Goal: Book appointment/travel/reservation

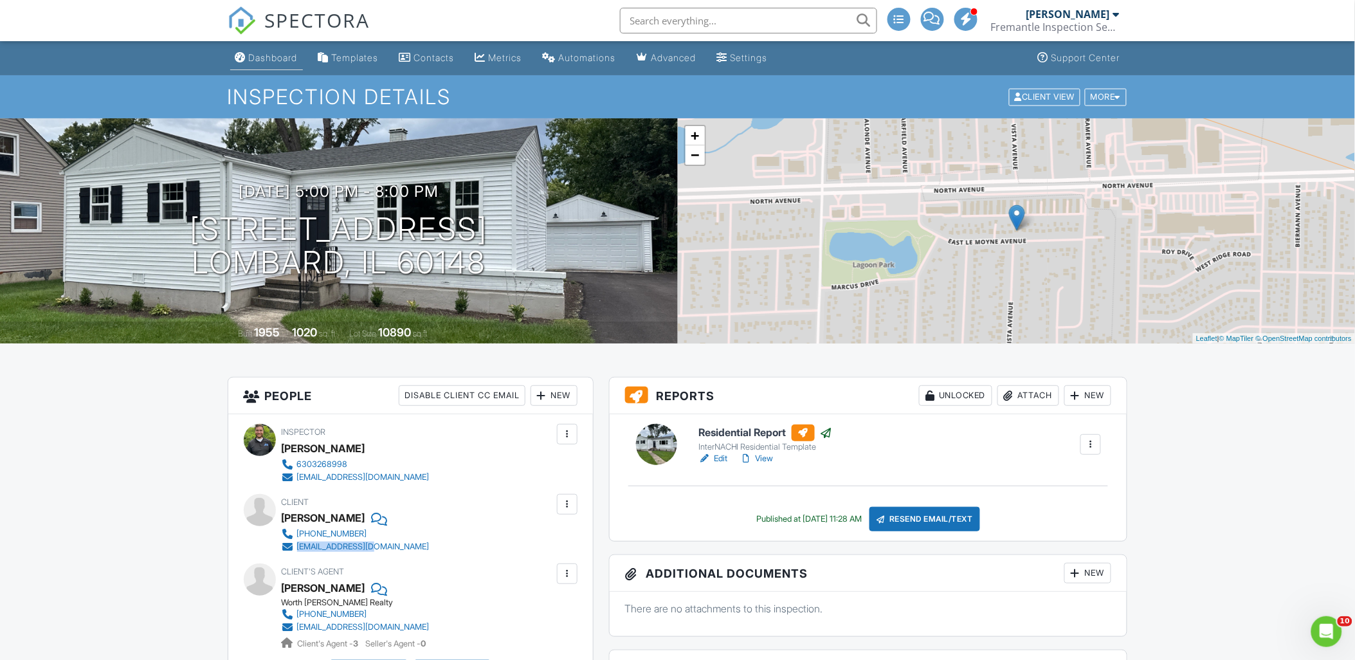
click at [287, 54] on div "Dashboard" at bounding box center [273, 57] width 49 height 11
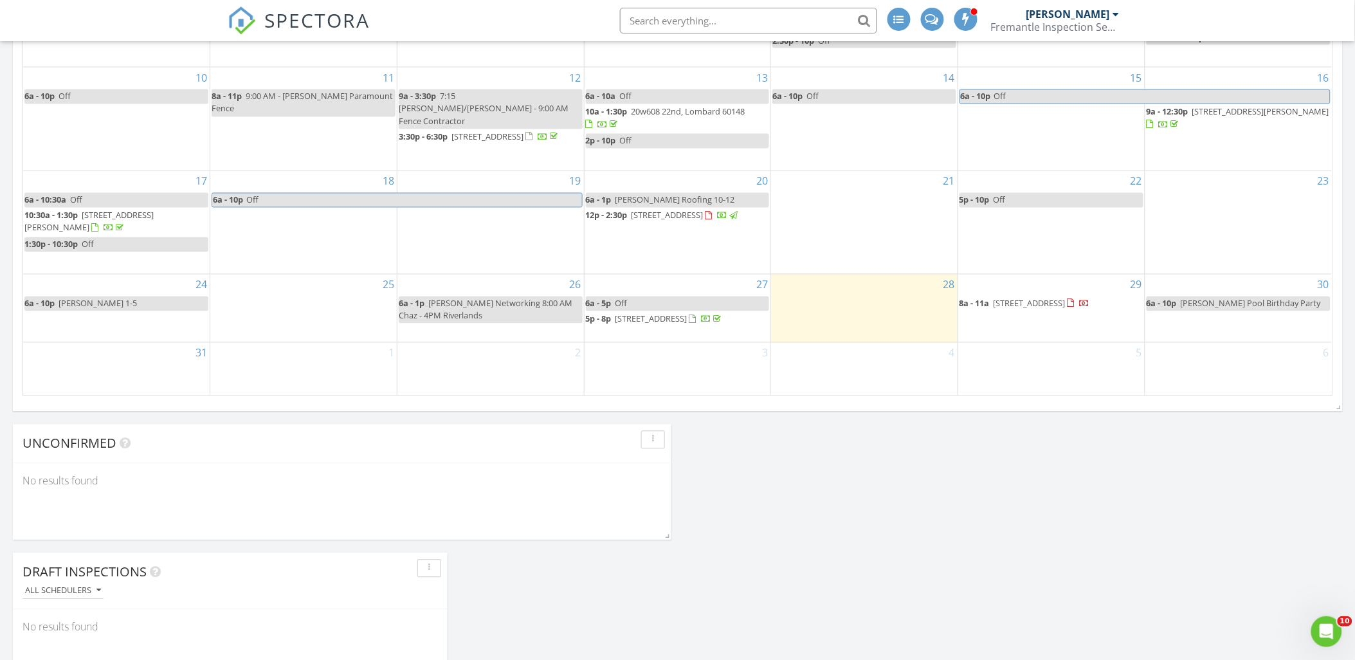
scroll to position [786, 0]
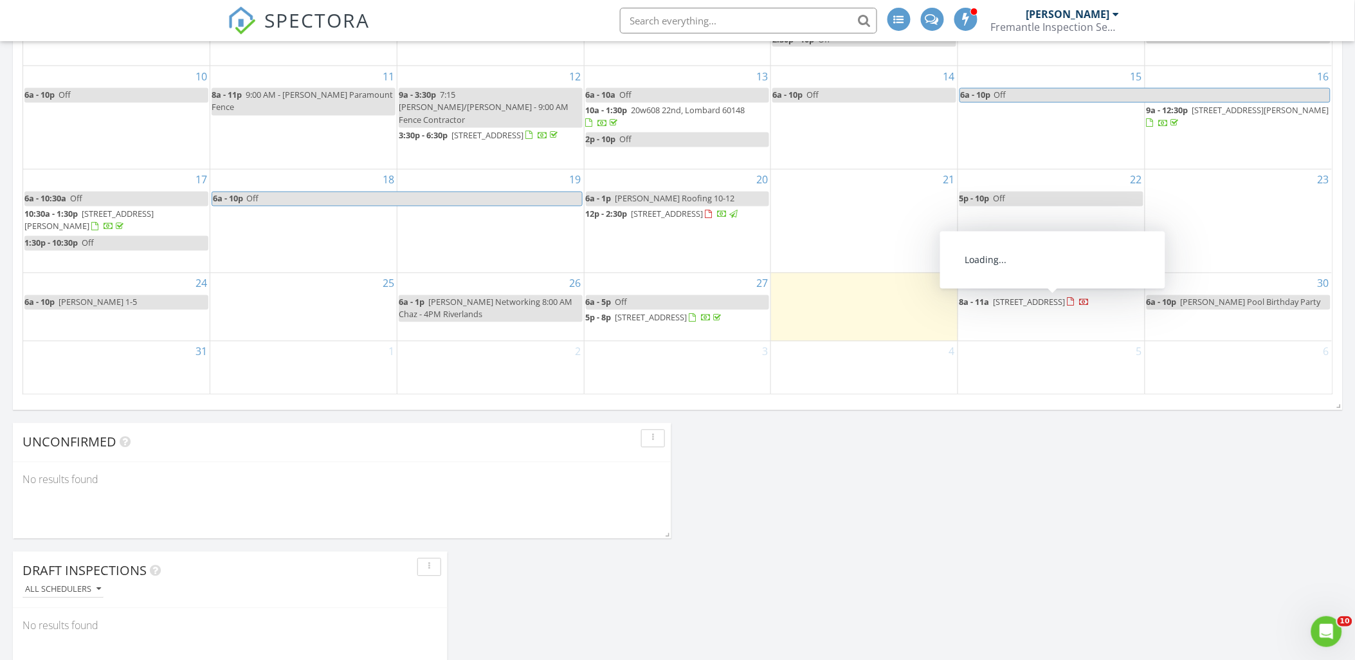
click at [1061, 307] on span "8a - 11a 364 E Lincoln Ave, Glendale Heights 60139" at bounding box center [1025, 302] width 131 height 13
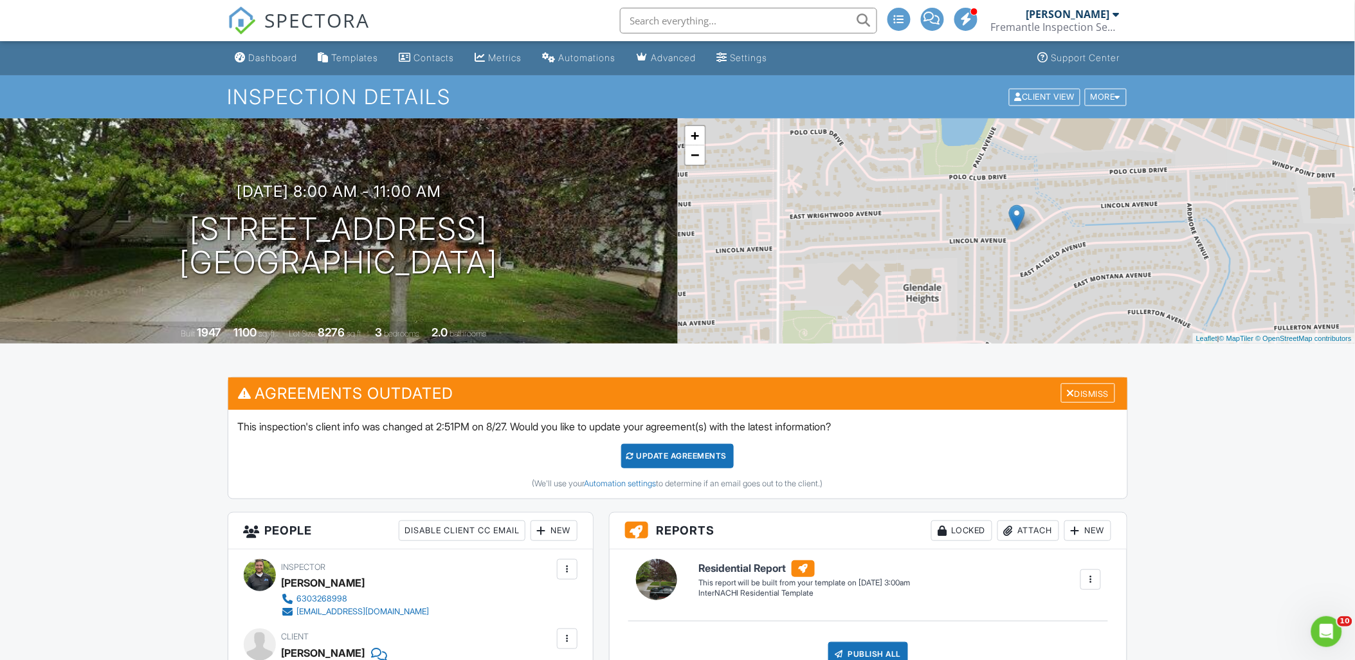
click at [1052, 259] on div "+ − Leaflet | © MapTiler © OpenStreetMap contributors" at bounding box center [1017, 230] width 678 height 225
click at [1044, 243] on div "+ − Leaflet | © MapTiler © OpenStreetMap contributors" at bounding box center [1017, 230] width 678 height 225
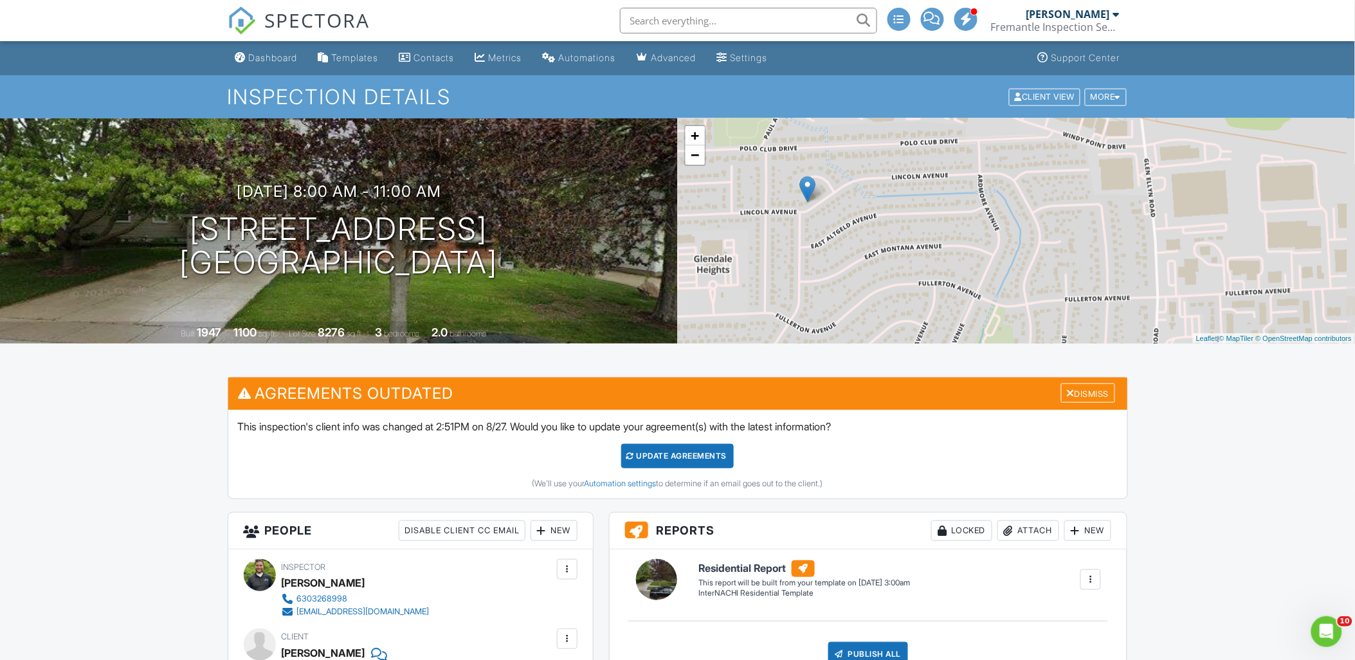
drag, startPoint x: 1019, startPoint y: 207, endPoint x: 764, endPoint y: 190, distance: 255.3
click at [799, 190] on img at bounding box center [807, 189] width 16 height 26
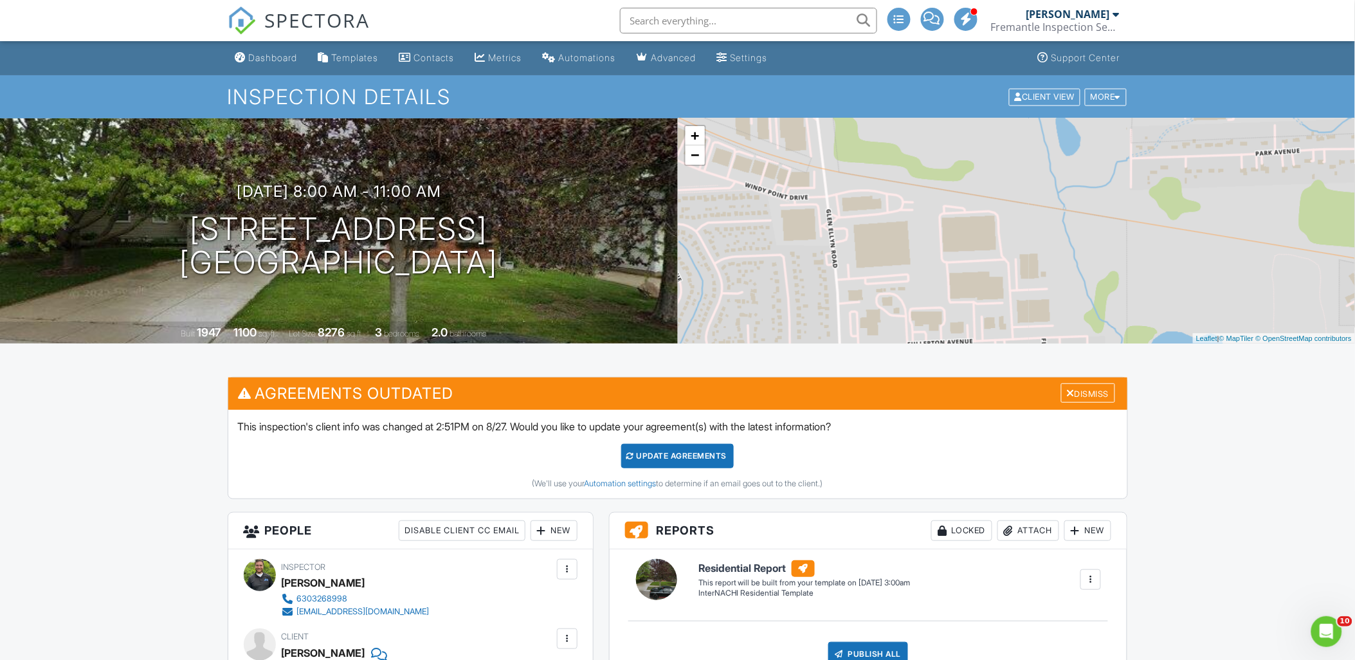
drag, startPoint x: 1196, startPoint y: 195, endPoint x: 897, endPoint y: 245, distance: 303.9
click at [897, 245] on div "+ − Leaflet | © MapTiler © OpenStreetMap contributors" at bounding box center [1017, 230] width 678 height 225
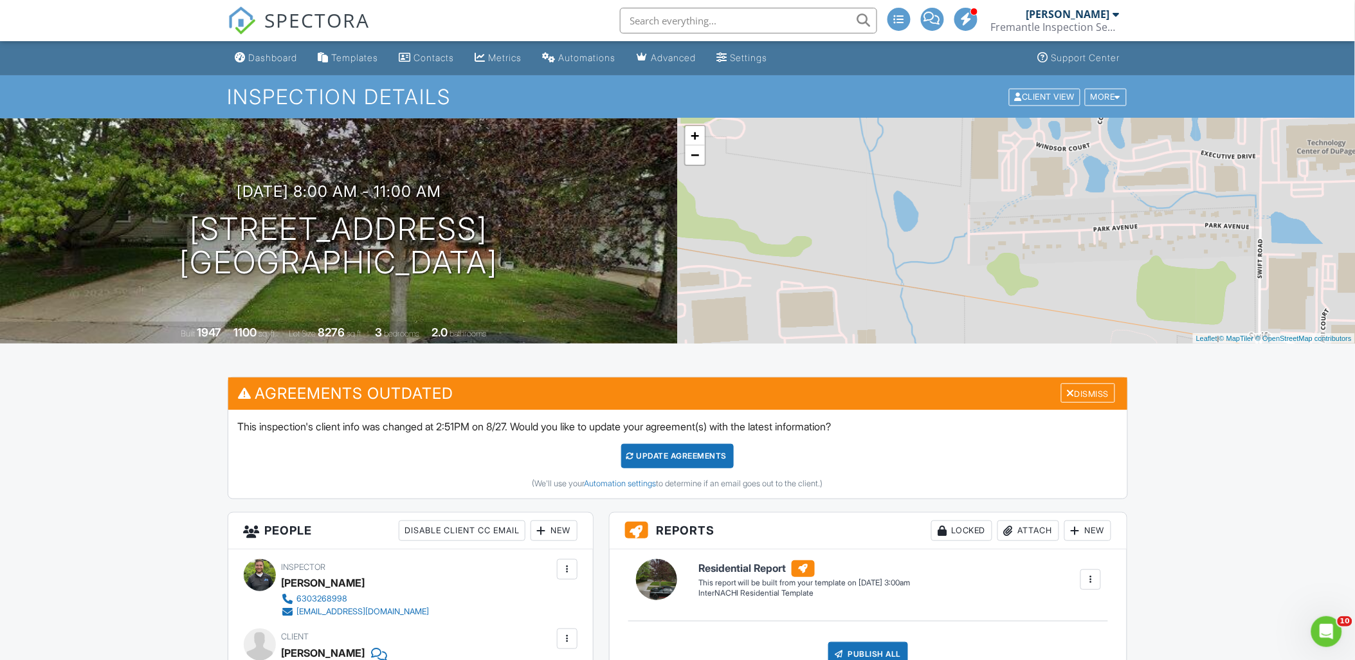
drag, startPoint x: 1101, startPoint y: 214, endPoint x: 1005, endPoint y: 251, distance: 103.7
click at [1005, 251] on div "+ − Leaflet | © MapTiler © OpenStreetMap contributors" at bounding box center [1017, 230] width 678 height 225
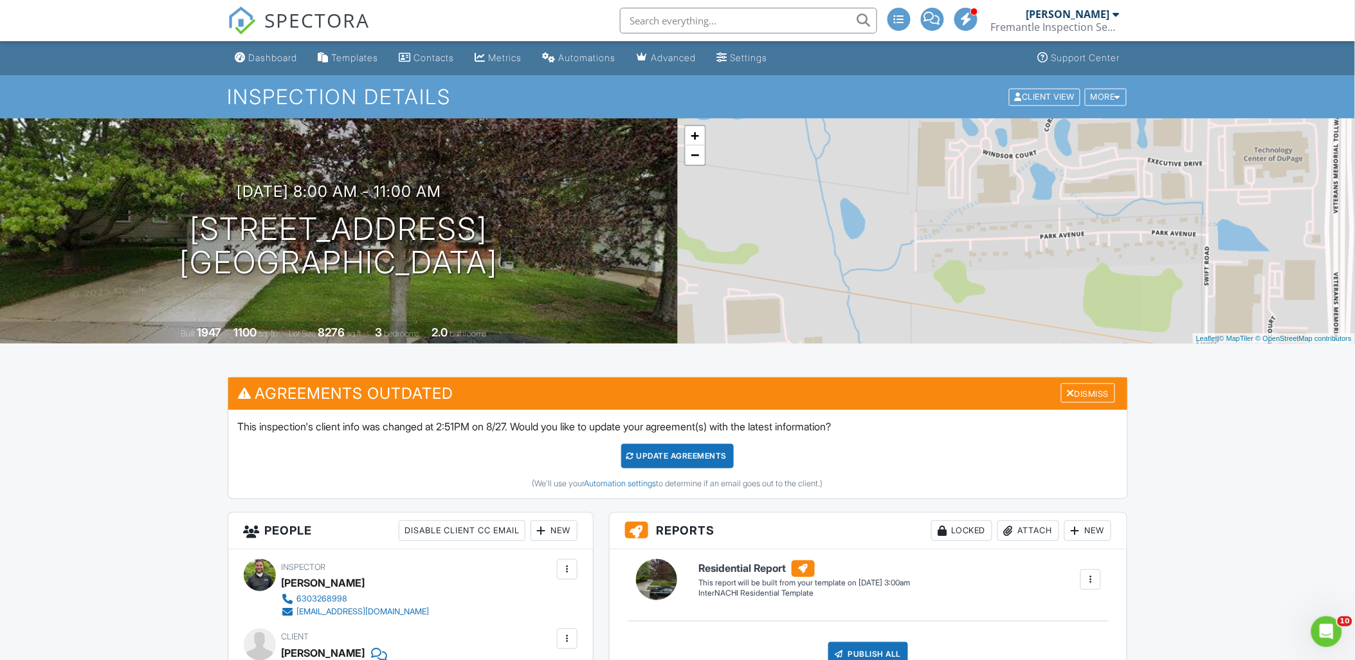
drag, startPoint x: 1100, startPoint y: 217, endPoint x: 1017, endPoint y: 251, distance: 90.3
click at [1017, 255] on div "+ − Leaflet | © MapTiler © OpenStreetMap contributors" at bounding box center [1017, 230] width 678 height 225
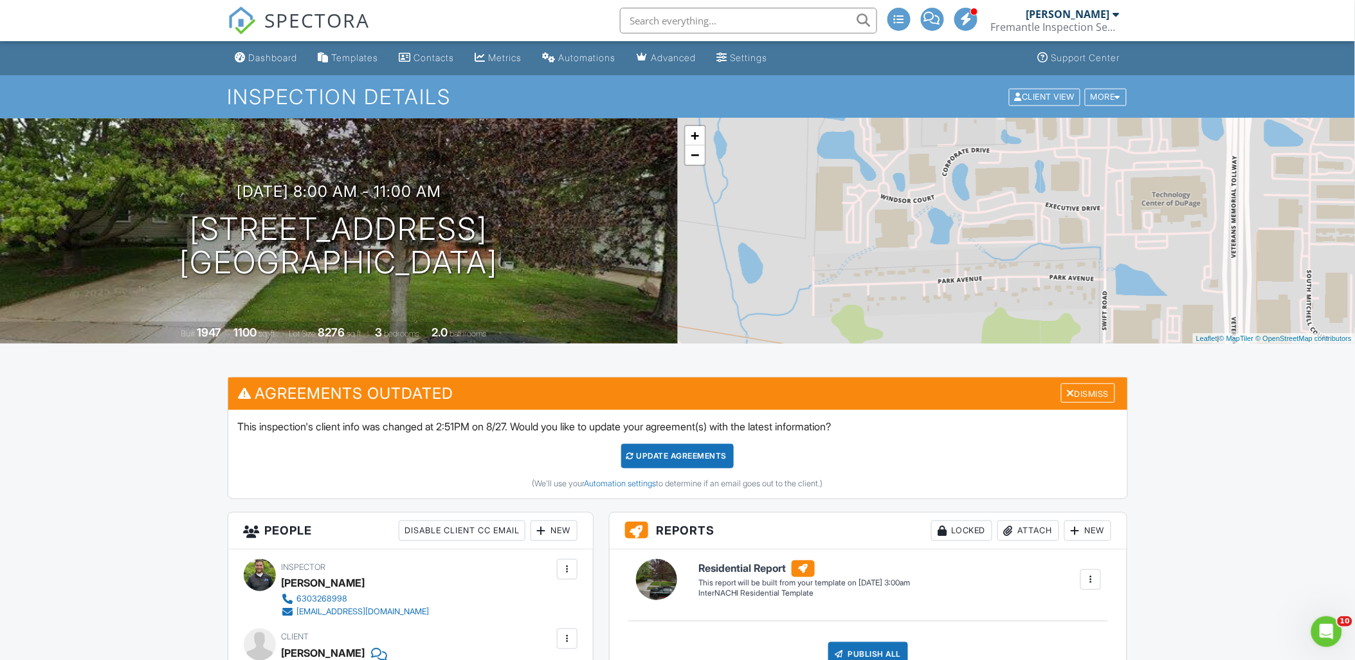
click at [702, 165] on div "+ − Leaflet | © MapTiler © OpenStreetMap contributors" at bounding box center [1017, 230] width 678 height 225
click at [693, 159] on link "−" at bounding box center [695, 154] width 19 height 19
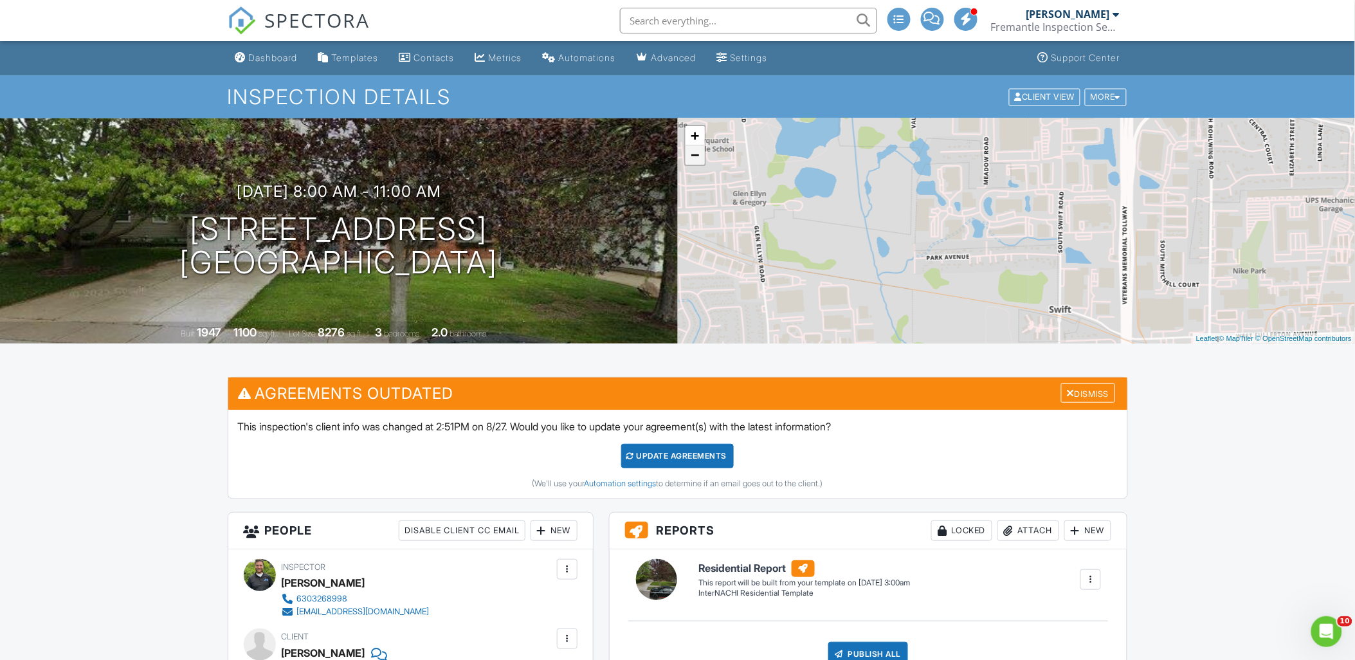
click at [693, 159] on link "−" at bounding box center [695, 154] width 19 height 19
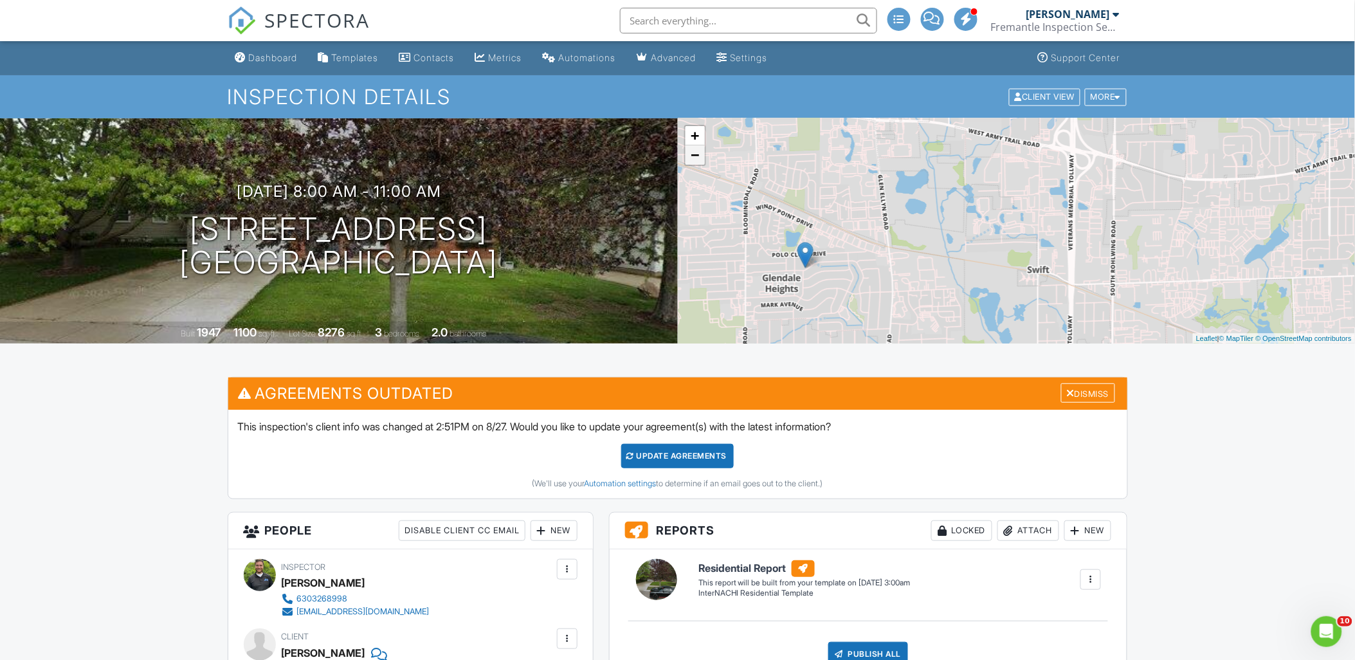
click at [693, 159] on link "−" at bounding box center [695, 154] width 19 height 19
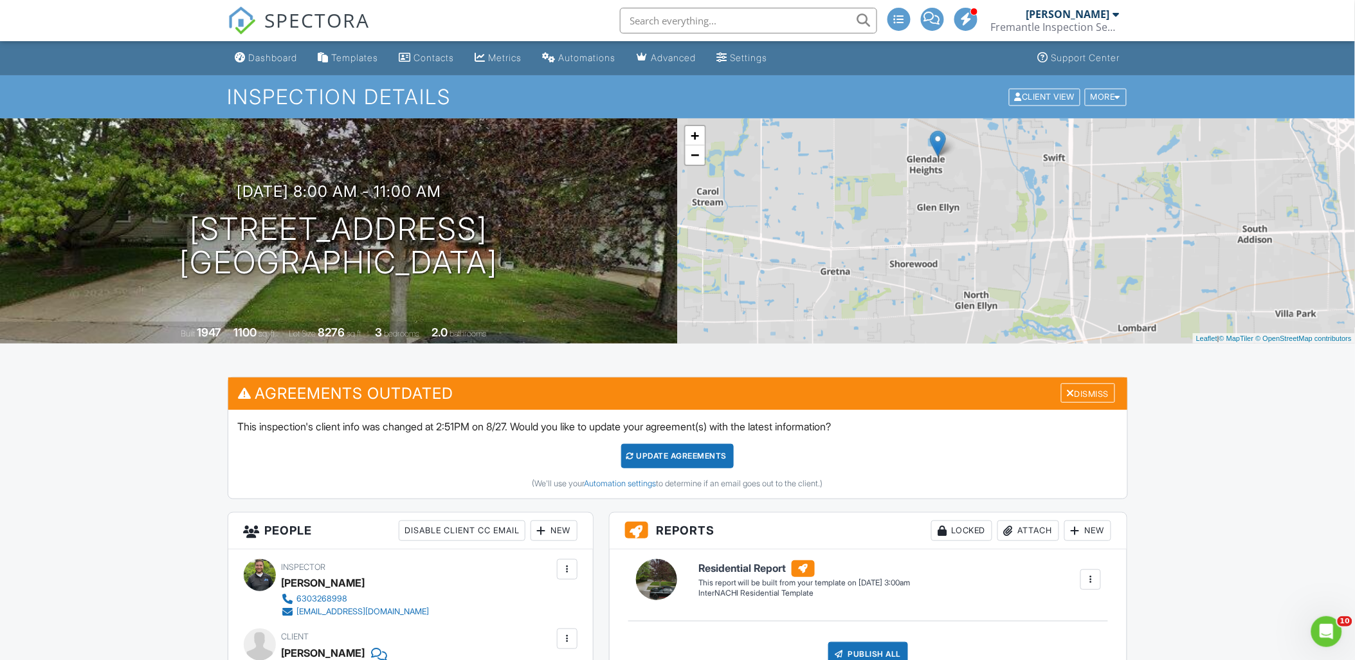
drag, startPoint x: 967, startPoint y: 290, endPoint x: 996, endPoint y: 192, distance: 102.6
click at [996, 192] on div "+ − Leaflet | © MapTiler © OpenStreetMap contributors" at bounding box center [1017, 230] width 678 height 225
click at [693, 134] on link "+" at bounding box center [695, 135] width 19 height 19
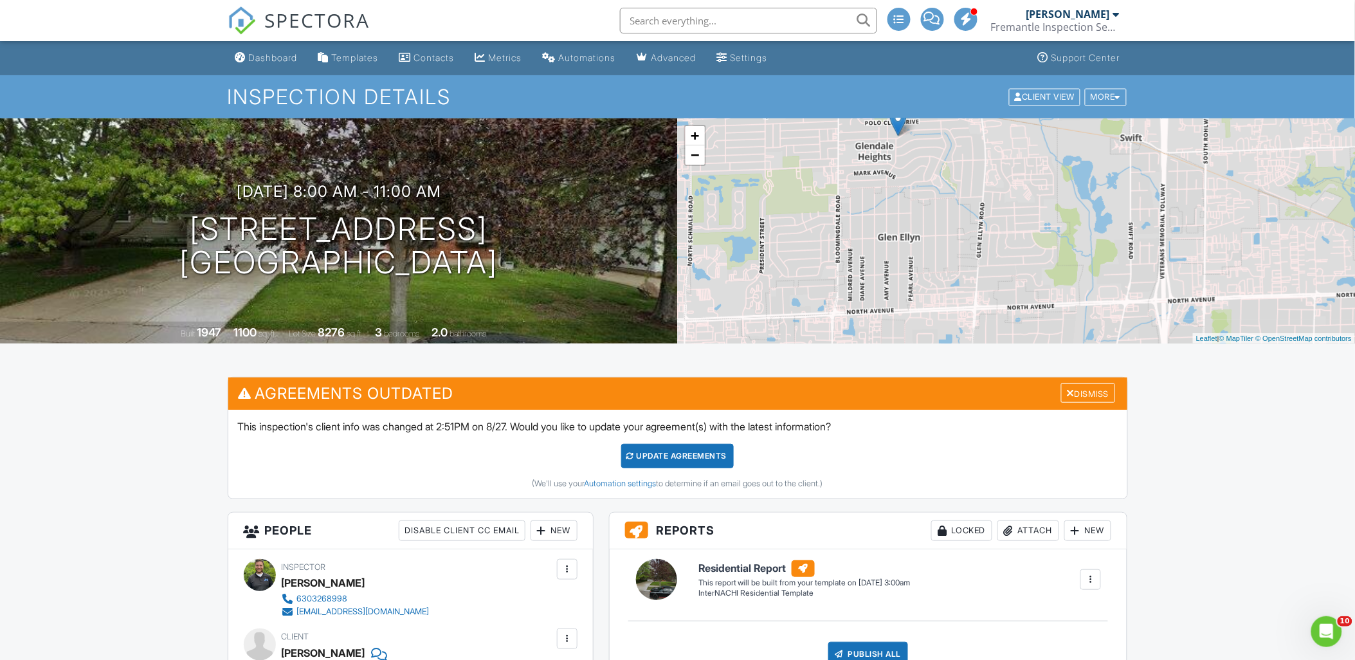
drag, startPoint x: 792, startPoint y: 211, endPoint x: 849, endPoint y: 214, distance: 57.3
click at [830, 210] on div "+ − Leaflet | © MapTiler © OpenStreetMap contributors" at bounding box center [1017, 230] width 678 height 225
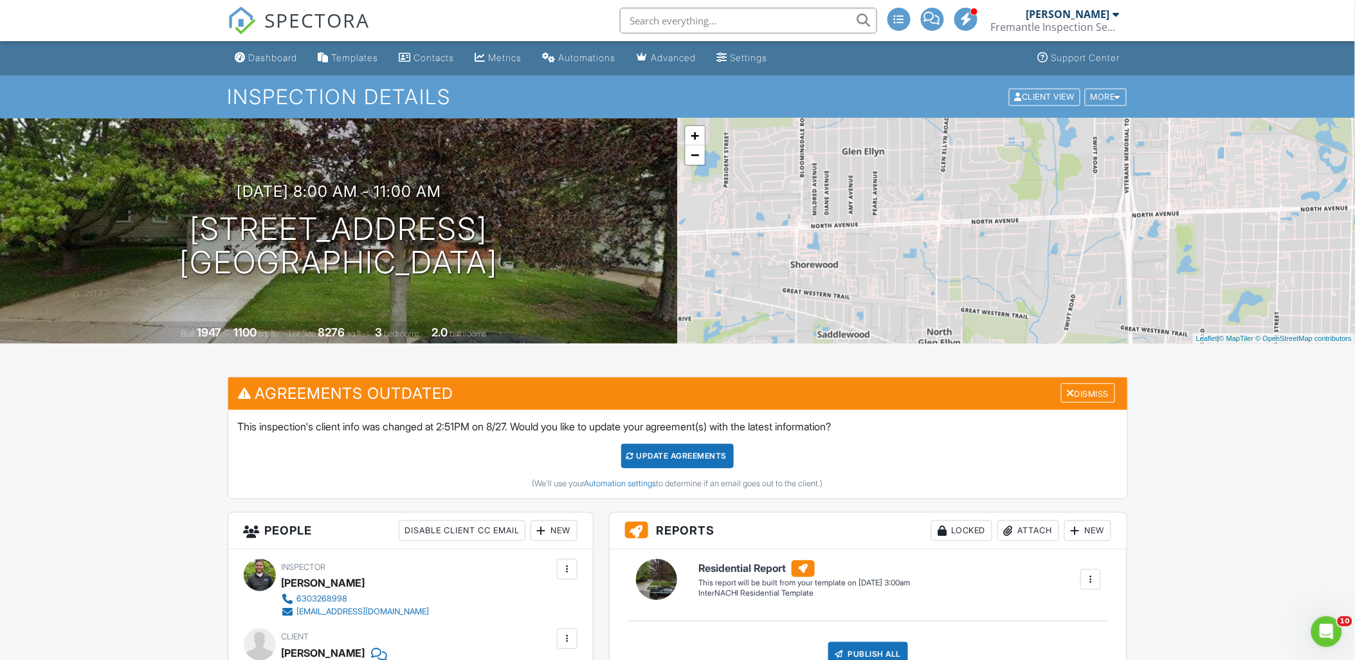
drag, startPoint x: 1005, startPoint y: 293, endPoint x: 969, endPoint y: 205, distance: 95.8
click at [969, 205] on div "+ − Leaflet | © MapTiler © OpenStreetMap contributors" at bounding box center [1017, 230] width 678 height 225
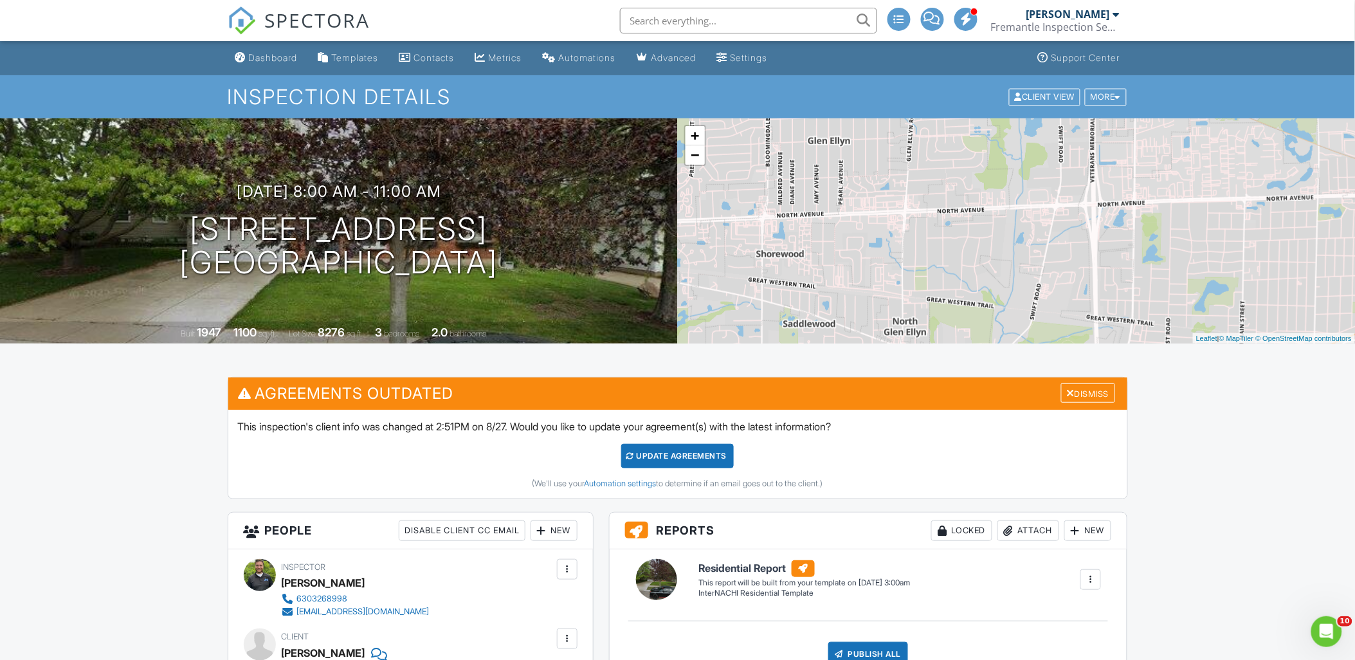
drag, startPoint x: 969, startPoint y: 205, endPoint x: 933, endPoint y: 197, distance: 36.8
click at [933, 197] on div "+ − Leaflet | © MapTiler © OpenStreetMap contributors" at bounding box center [1017, 230] width 678 height 225
click at [695, 138] on link "+" at bounding box center [695, 135] width 19 height 19
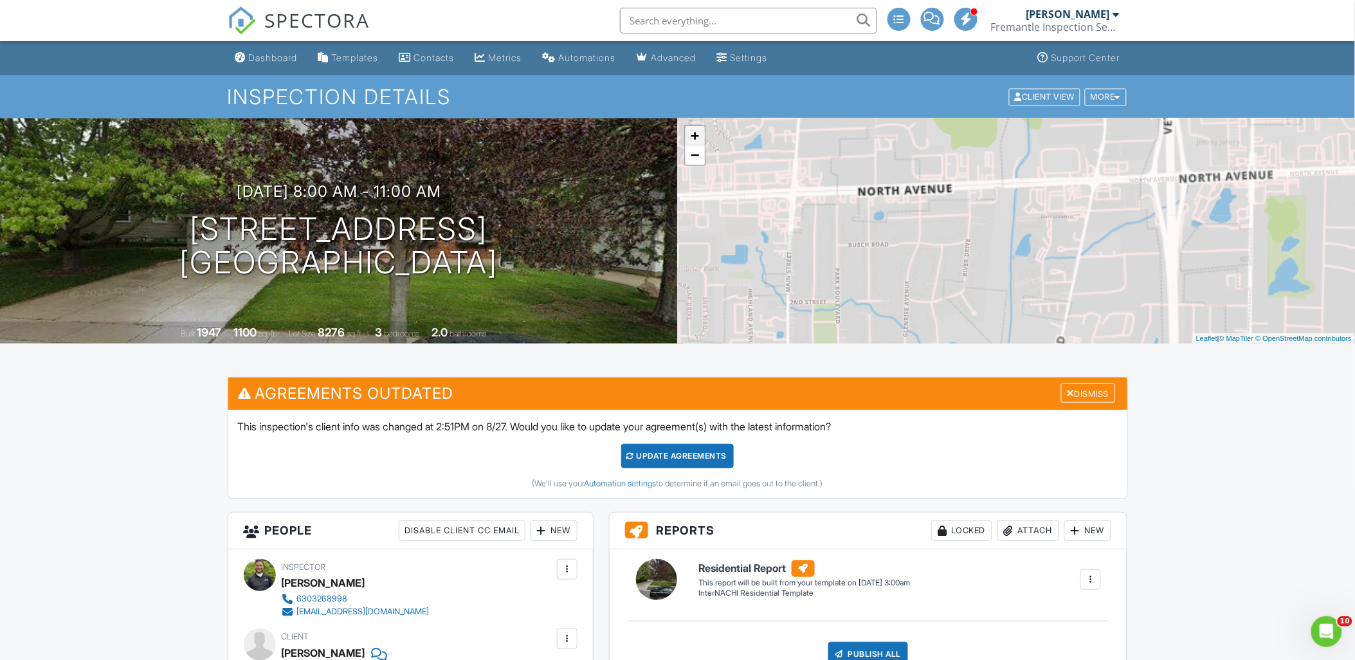
click at [695, 138] on link "+" at bounding box center [695, 135] width 19 height 19
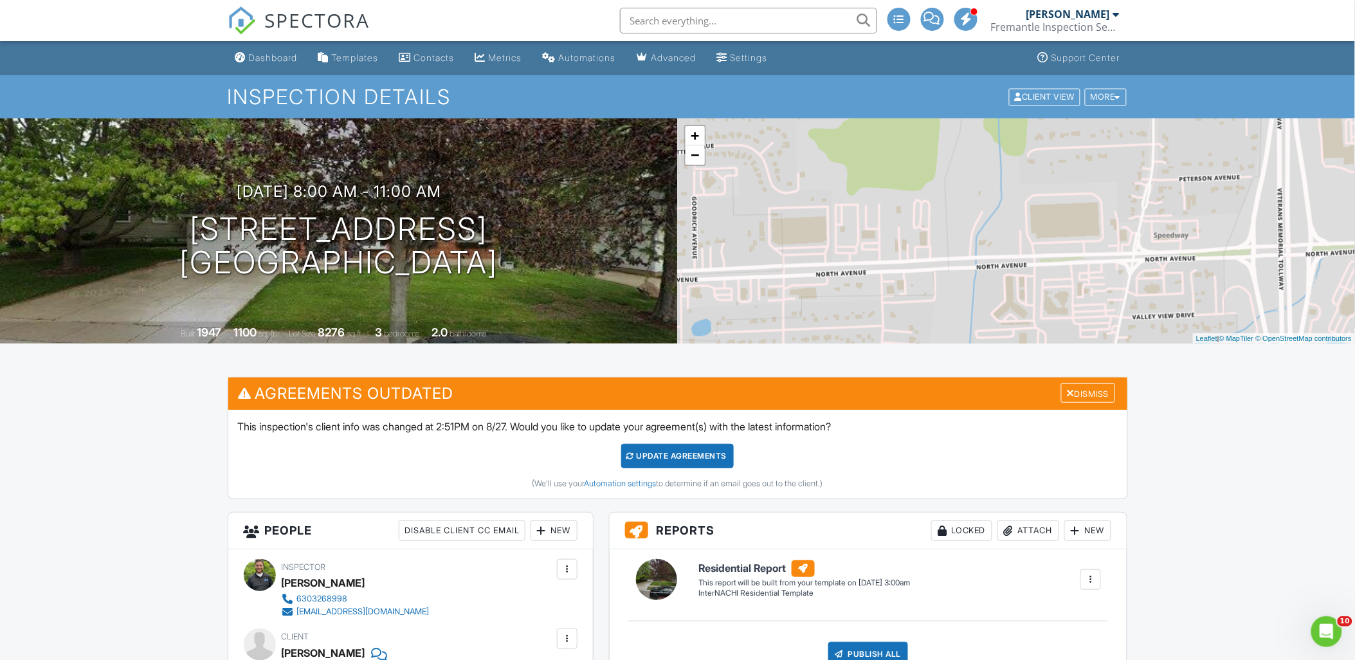
drag, startPoint x: 1018, startPoint y: 195, endPoint x: 988, endPoint y: 286, distance: 95.6
click at [988, 286] on div "+ − Leaflet | © MapTiler © OpenStreetMap contributors" at bounding box center [1017, 230] width 678 height 225
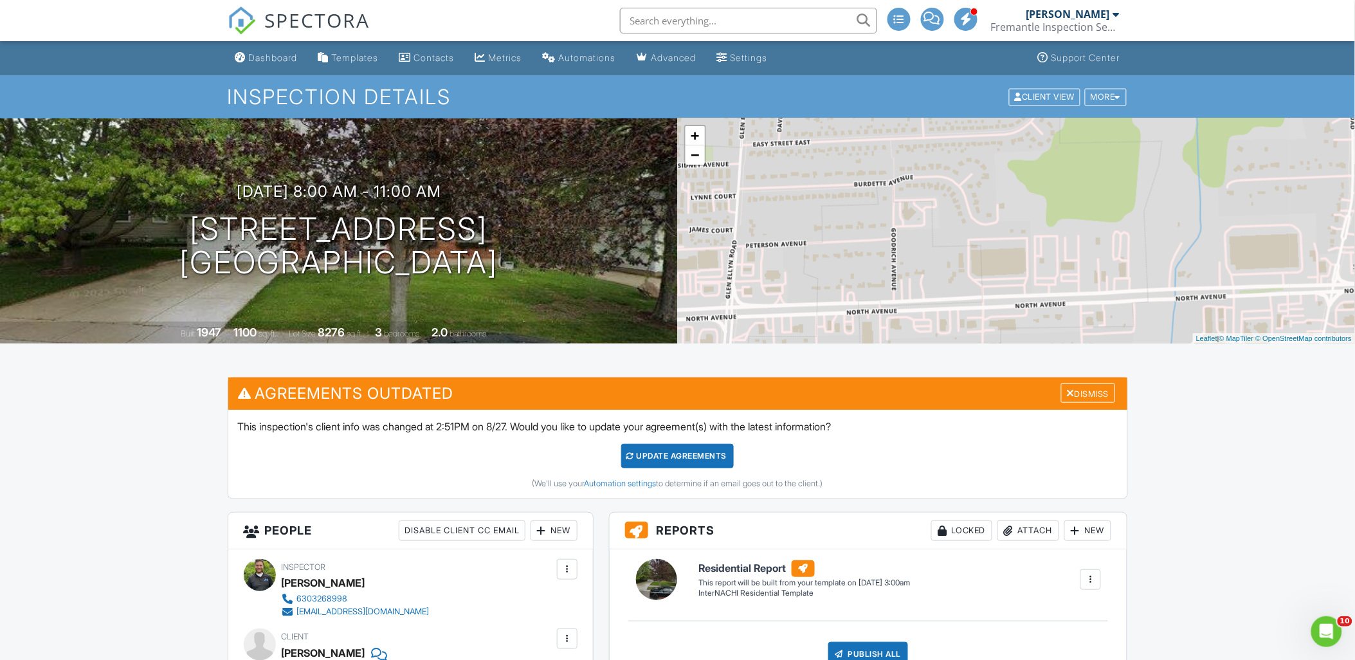
drag, startPoint x: 966, startPoint y: 180, endPoint x: 1165, endPoint y: 211, distance: 201.7
click at [1165, 211] on div "+ − Leaflet | © MapTiler © OpenStreetMap contributors" at bounding box center [1017, 230] width 678 height 225
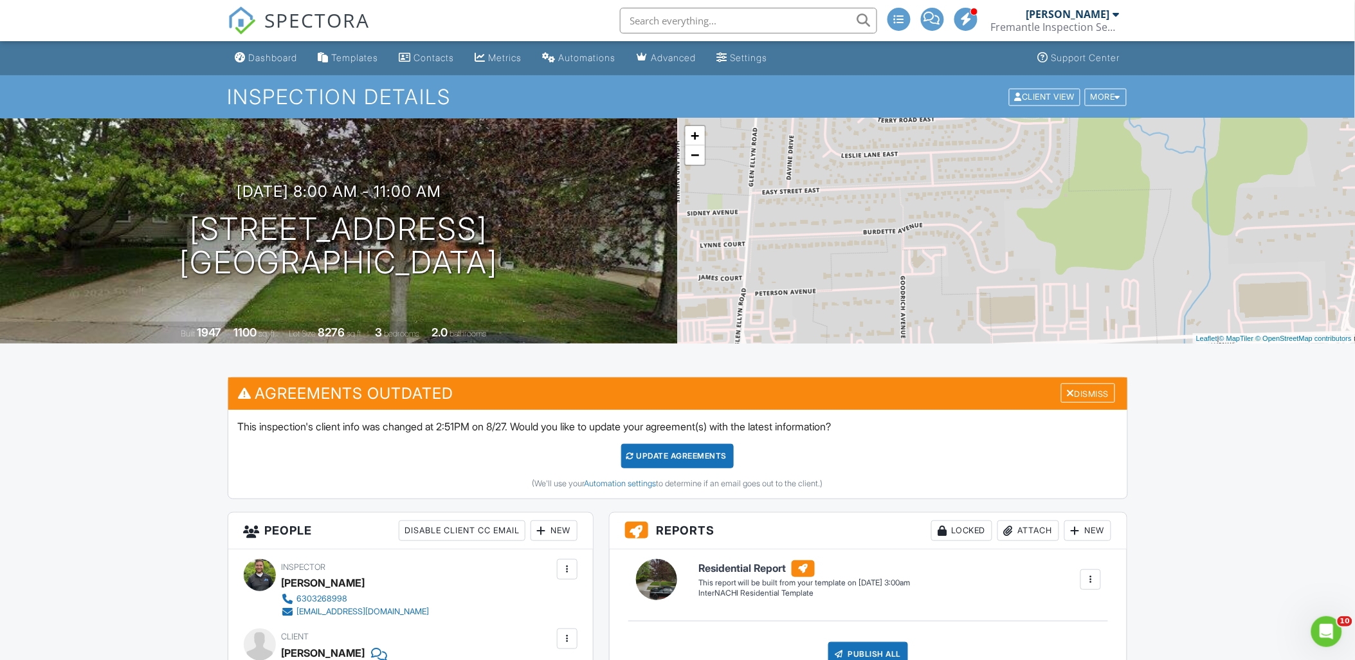
drag, startPoint x: 886, startPoint y: 216, endPoint x: 895, endPoint y: 266, distance: 51.1
click at [895, 266] on div "+ − Leaflet | © MapTiler © OpenStreetMap contributors" at bounding box center [1017, 230] width 678 height 225
click at [274, 62] on div "Dashboard" at bounding box center [273, 57] width 49 height 11
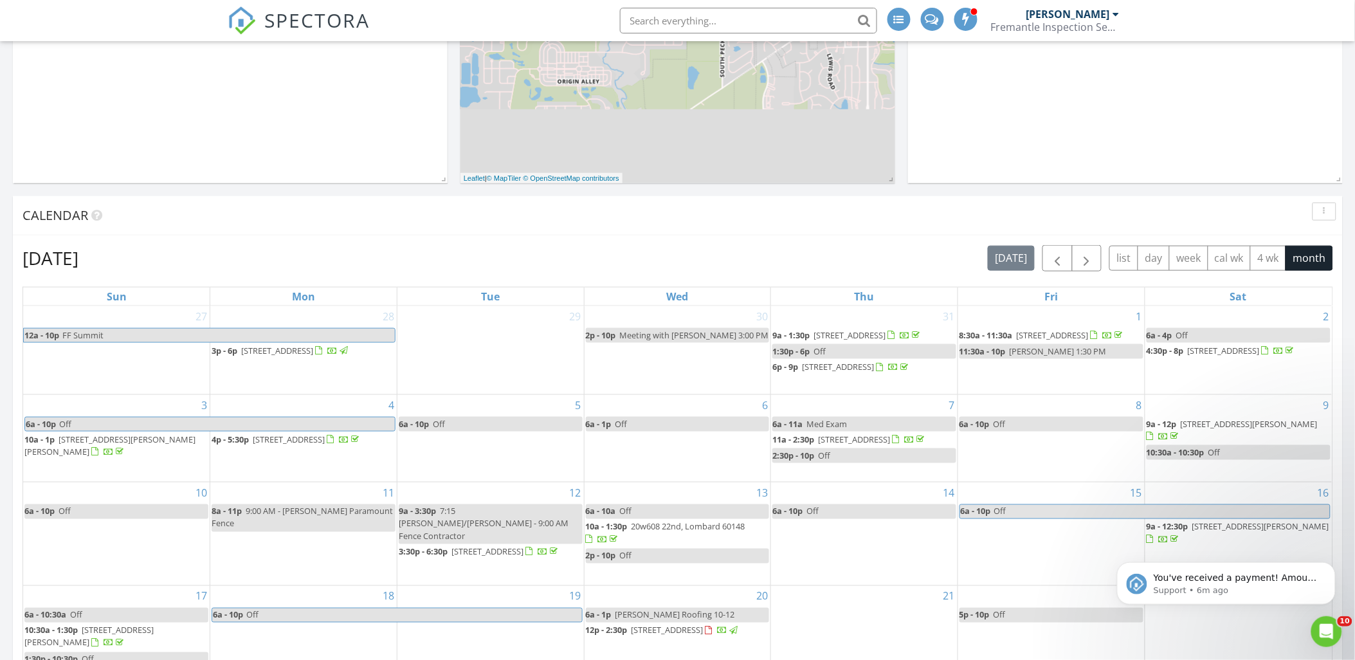
scroll to position [163, 0]
